Goal: Find specific page/section

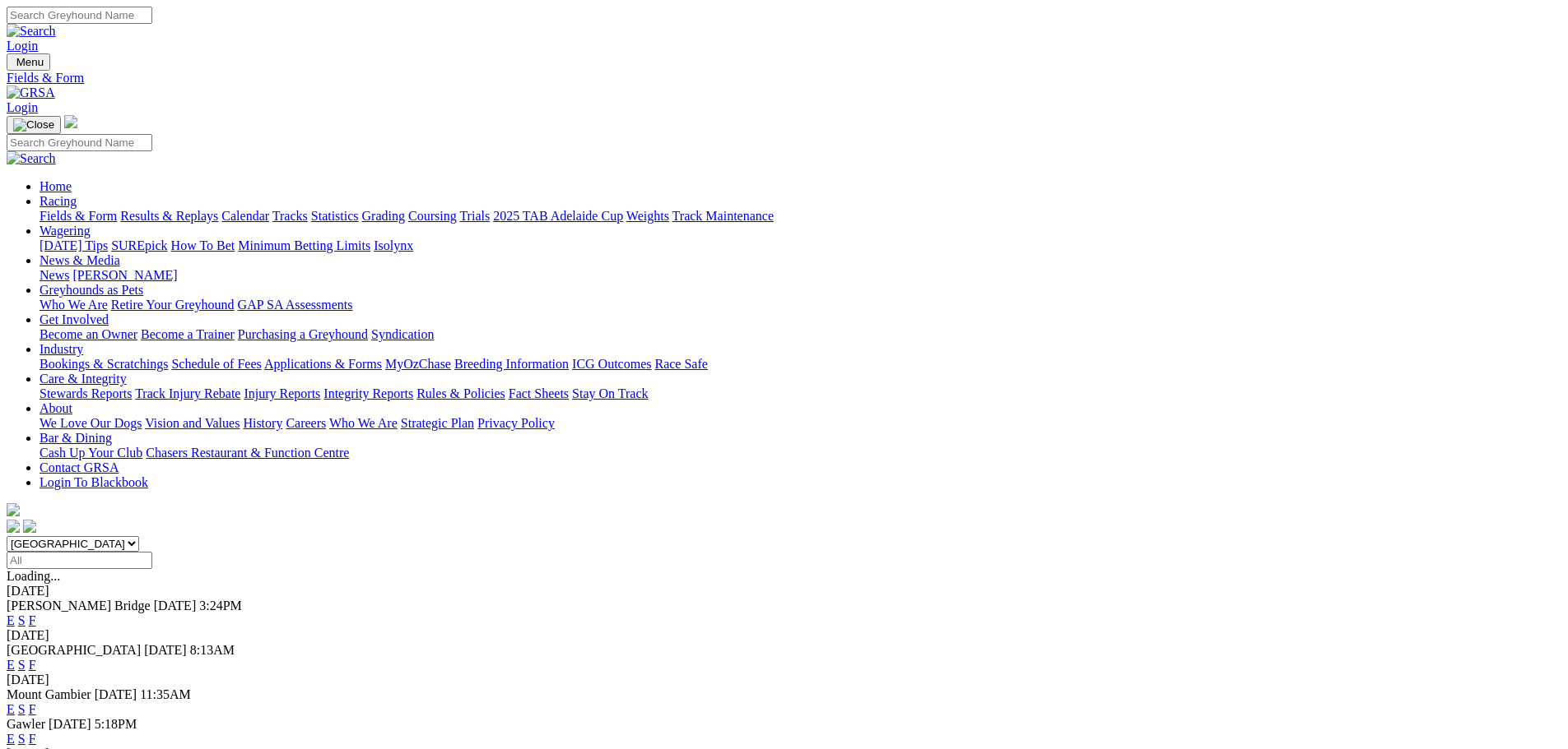
click at [117, 209] on link "Fields & Form" at bounding box center [78, 216] width 77 height 14
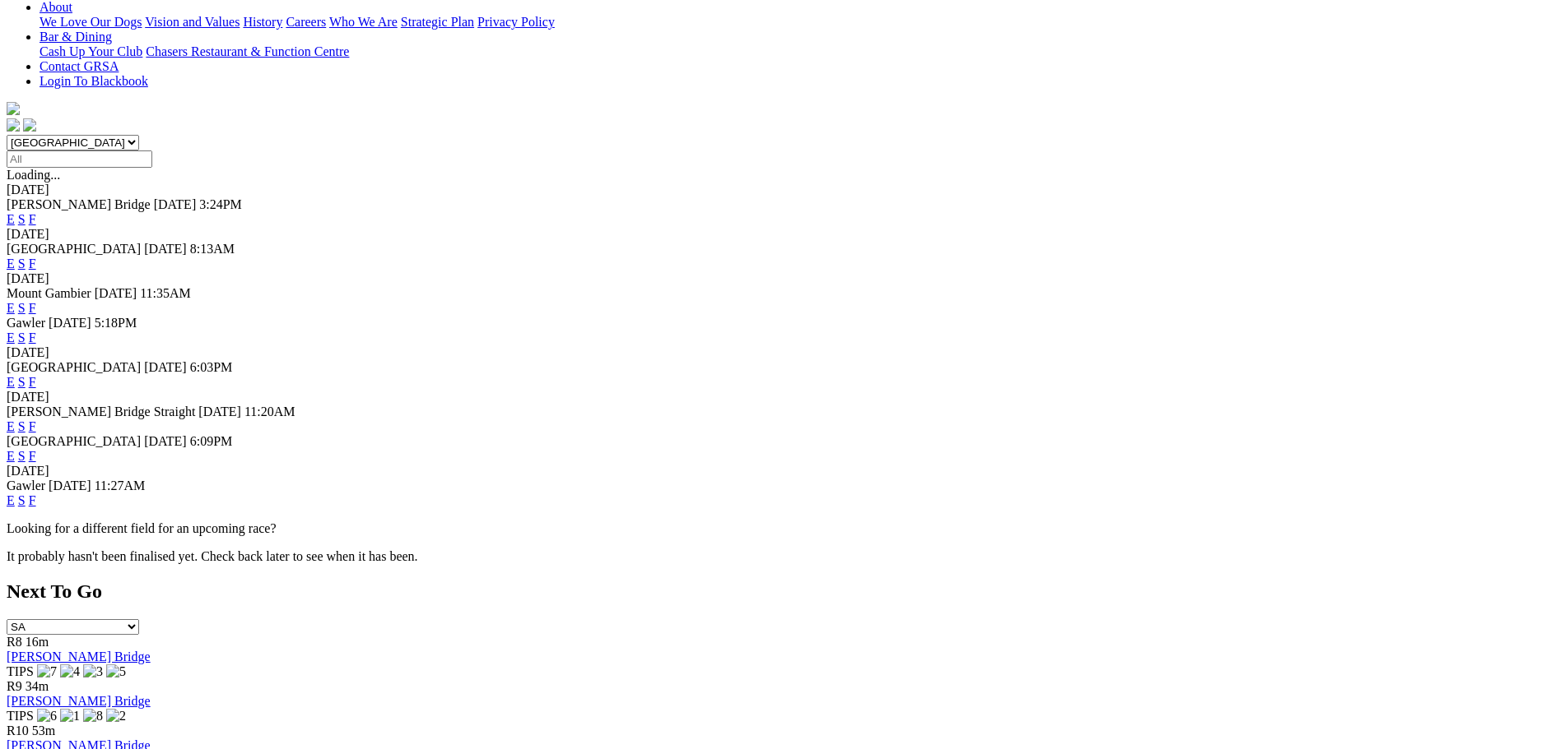
scroll to position [411, 0]
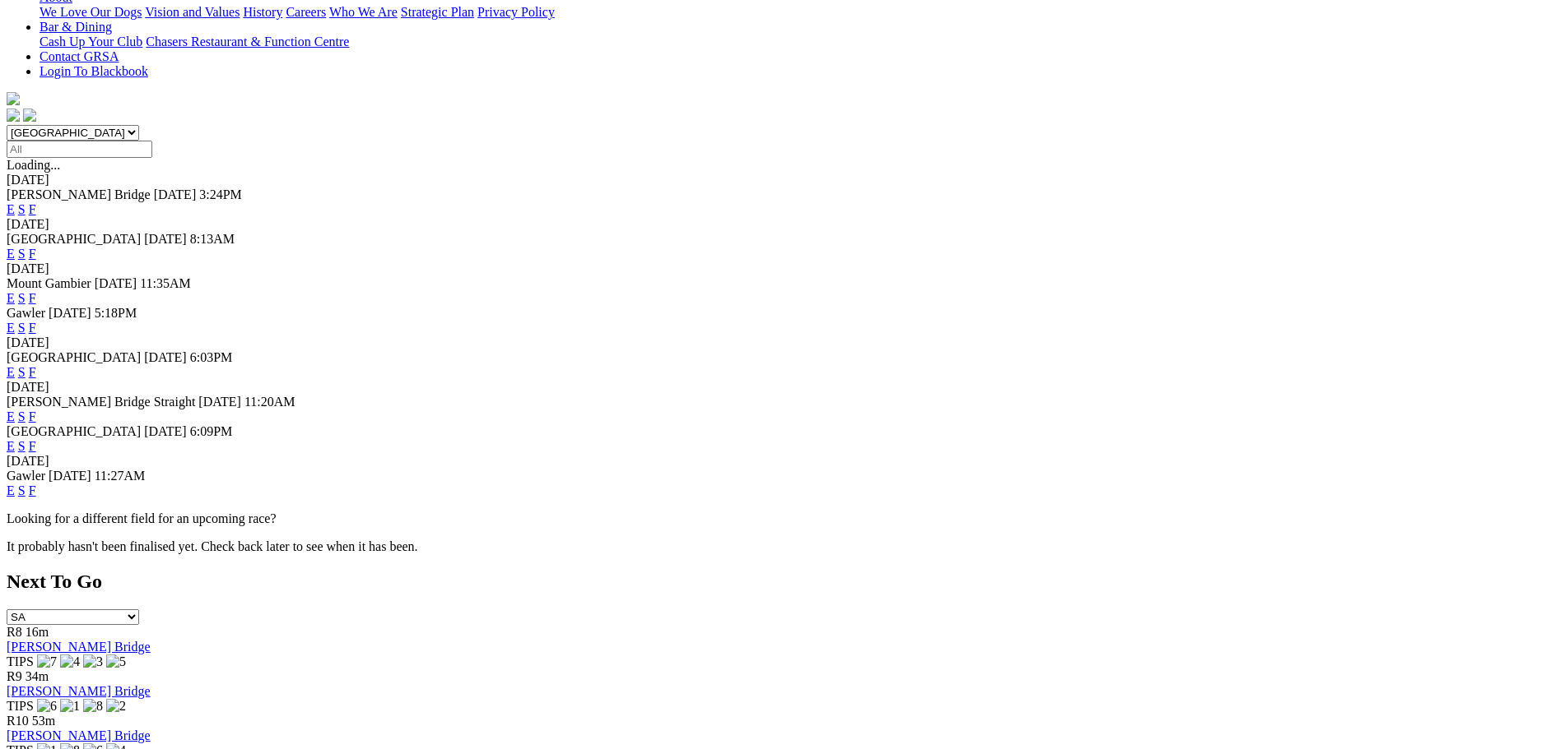
click at [36, 497] on link "F" at bounding box center [32, 491] width 7 height 14
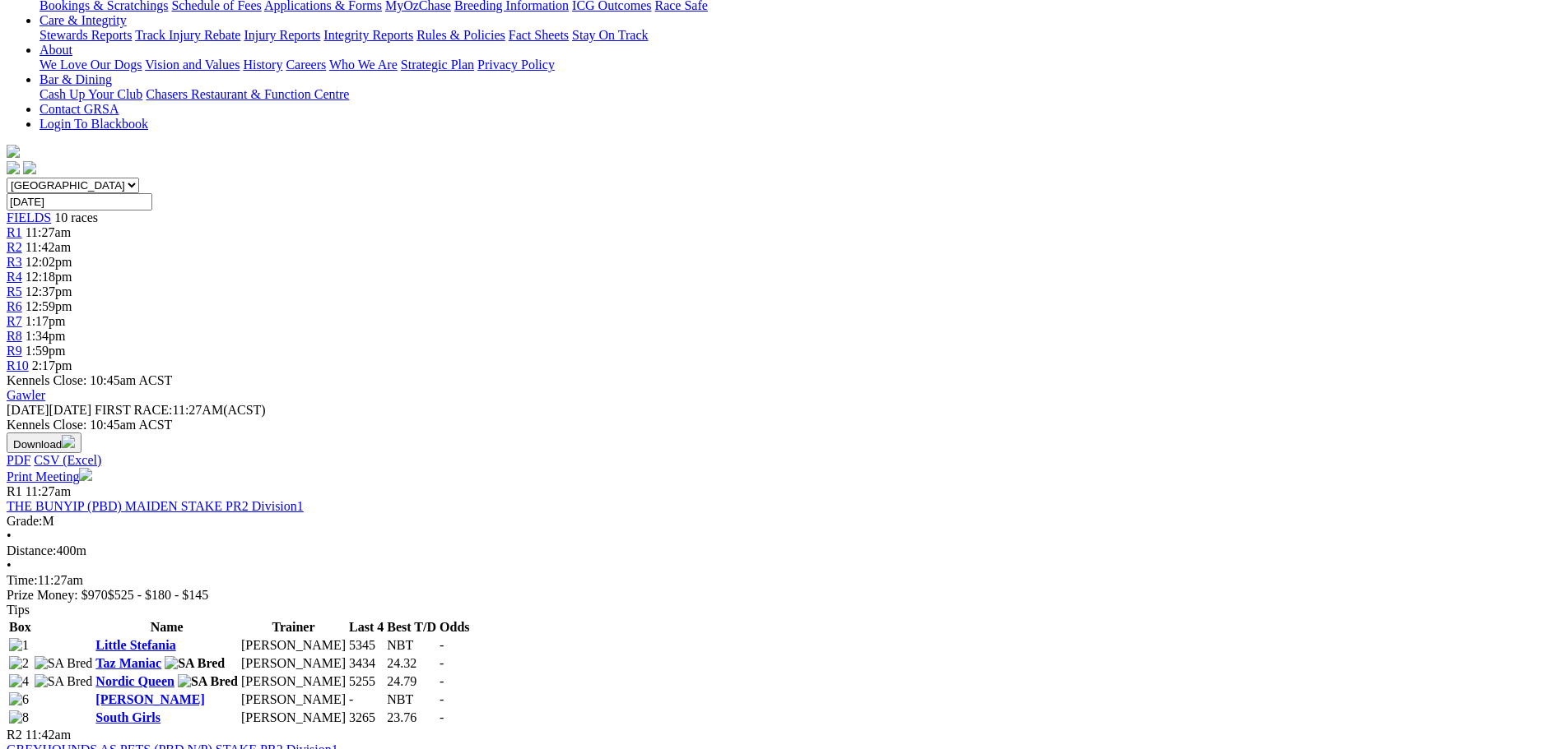
scroll to position [494, 0]
